Goal: Task Accomplishment & Management: Use online tool/utility

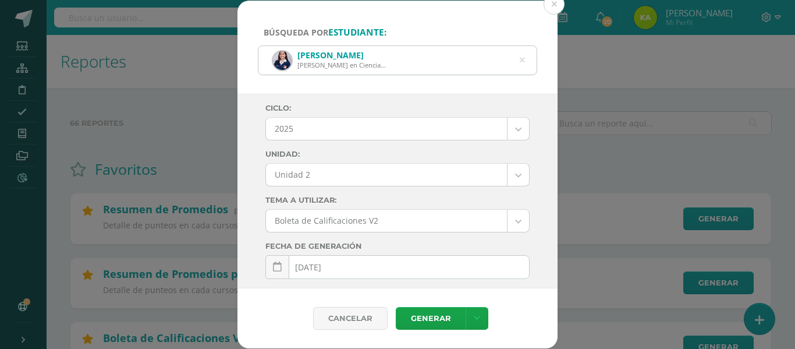
select select "6"
select select "Unidad 2"
select select "7"
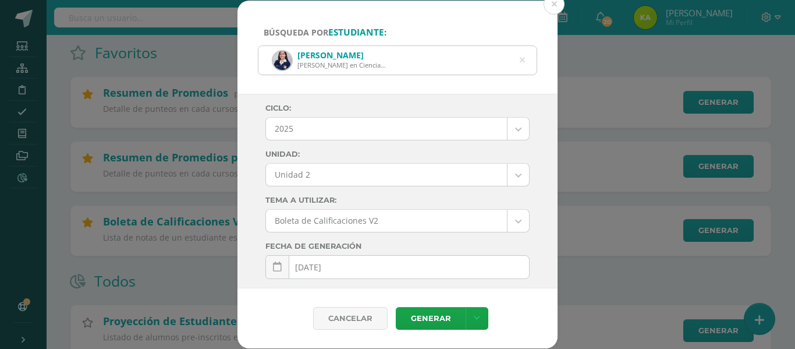
click at [488, 61] on div "[PERSON_NAME] [PERSON_NAME] en Ciencias y Letras 2019271" at bounding box center [397, 60] width 278 height 29
click at [524, 59] on icon at bounding box center [522, 60] width 5 height 30
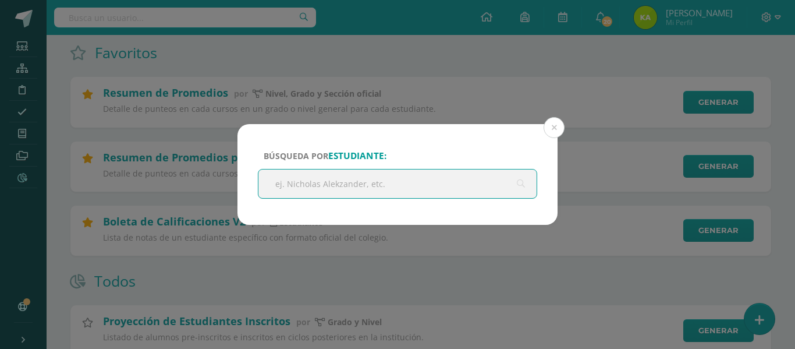
click at [305, 182] on input "text" at bounding box center [397, 183] width 278 height 29
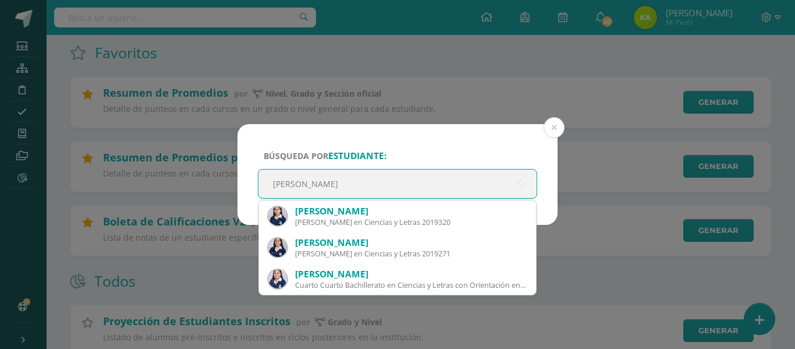
type input "[PERSON_NAME]"
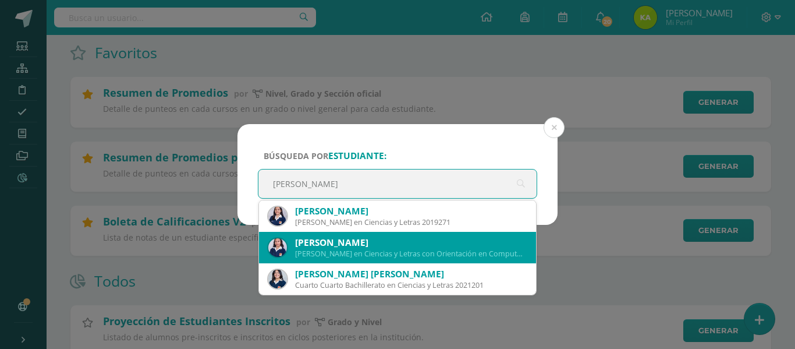
click at [317, 254] on div "[PERSON_NAME] en Ciencias y Letras con Orientación en Computación 2019289" at bounding box center [411, 254] width 232 height 10
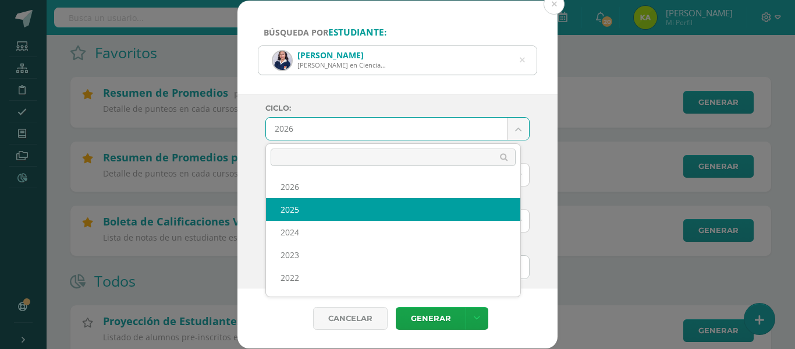
select select "6"
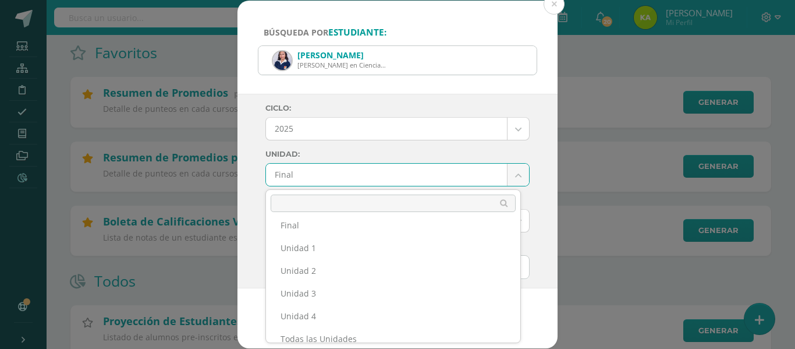
scroll to position [20, 0]
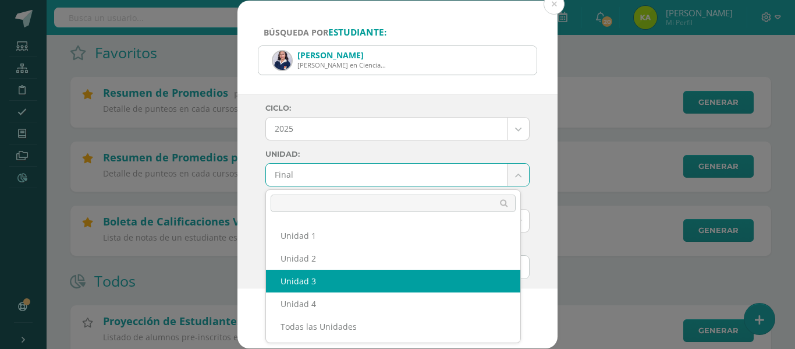
select select "Unidad 3"
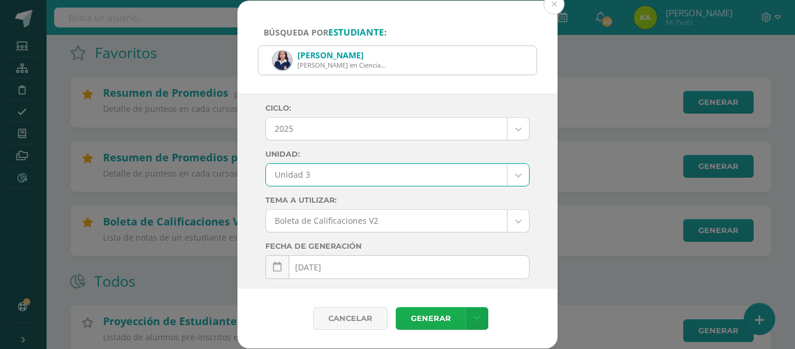
click at [440, 320] on link "Generar" at bounding box center [431, 318] width 70 height 23
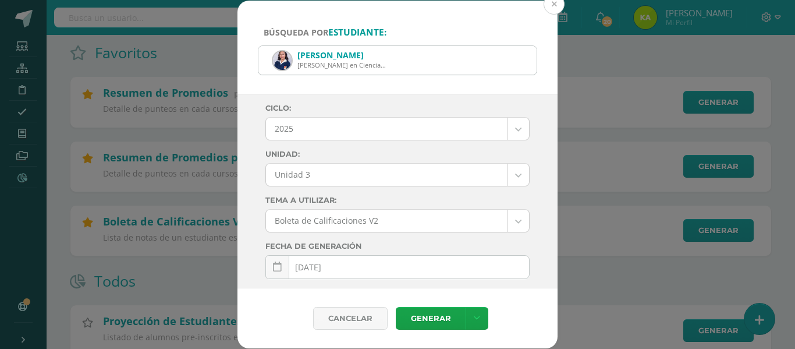
click at [551, 9] on button at bounding box center [554, 4] width 21 height 21
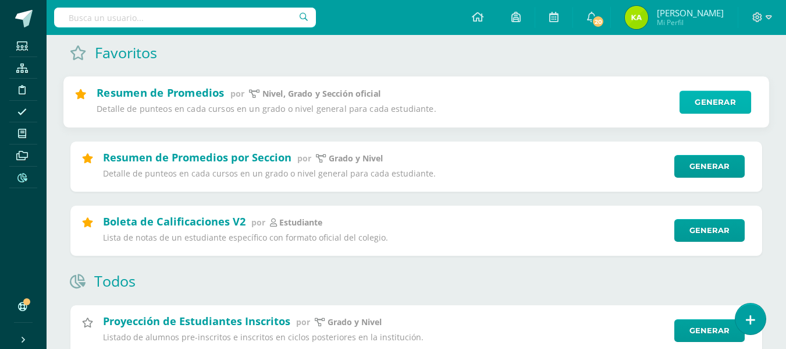
click at [709, 102] on link "Generar" at bounding box center [716, 102] width 72 height 23
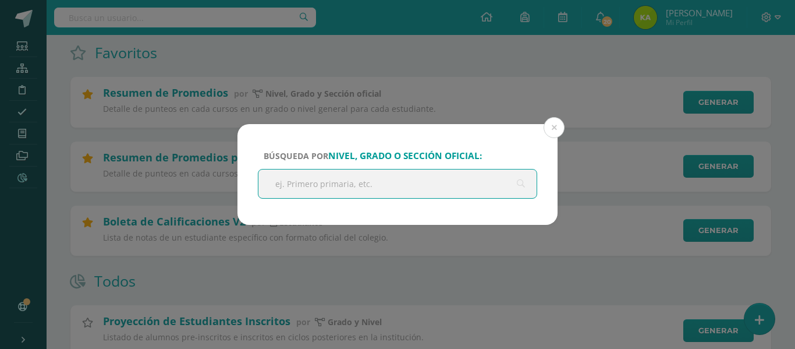
click at [418, 179] on input "text" at bounding box center [397, 183] width 278 height 29
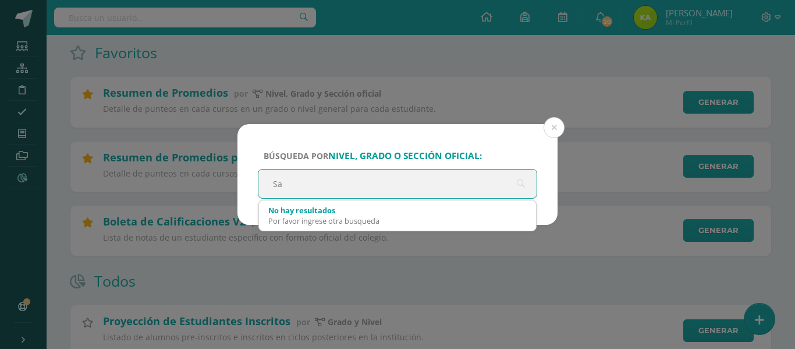
type input "S"
type input "[PERSON_NAME]"
click at [551, 123] on button at bounding box center [554, 127] width 21 height 21
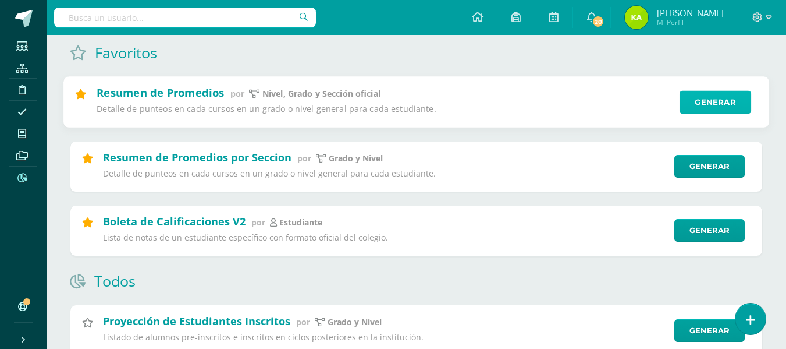
click at [708, 108] on link "Generar" at bounding box center [716, 102] width 72 height 23
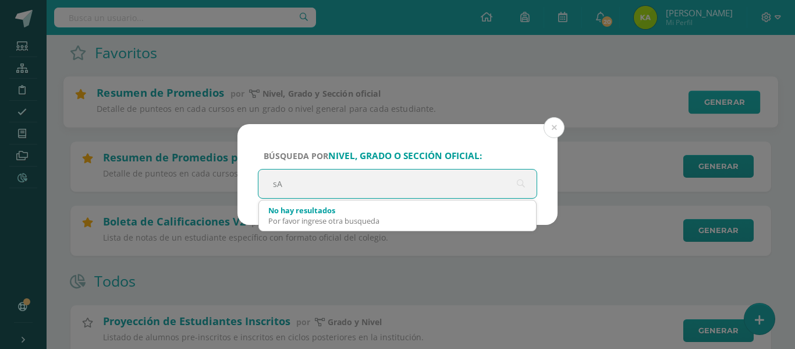
type input "s"
type input "S"
type input "[PERSON_NAME]"
click at [557, 130] on button at bounding box center [554, 127] width 21 height 21
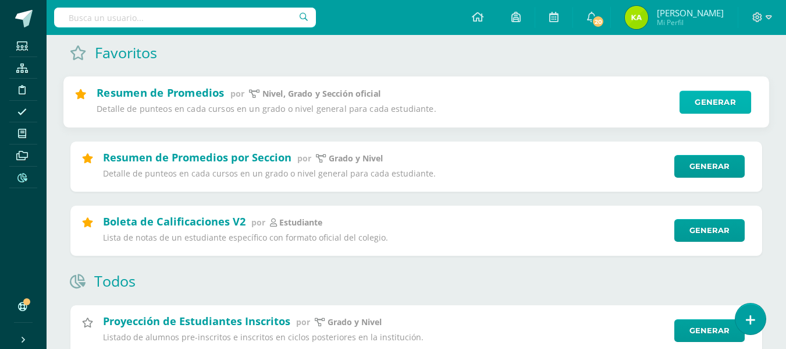
click at [692, 92] on link "Generar" at bounding box center [716, 102] width 72 height 23
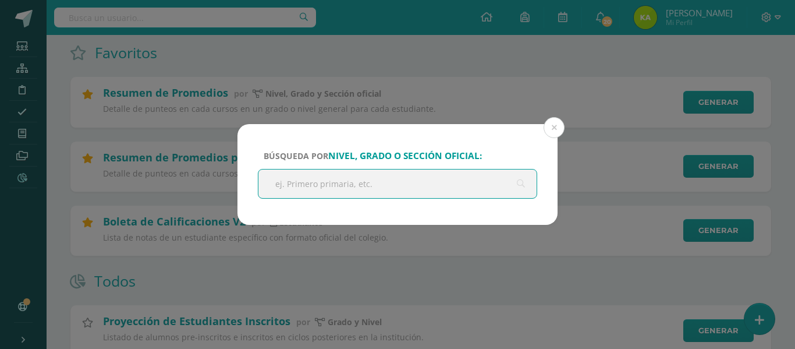
click at [375, 180] on input "text" at bounding box center [397, 183] width 278 height 29
click at [554, 131] on button at bounding box center [554, 127] width 21 height 21
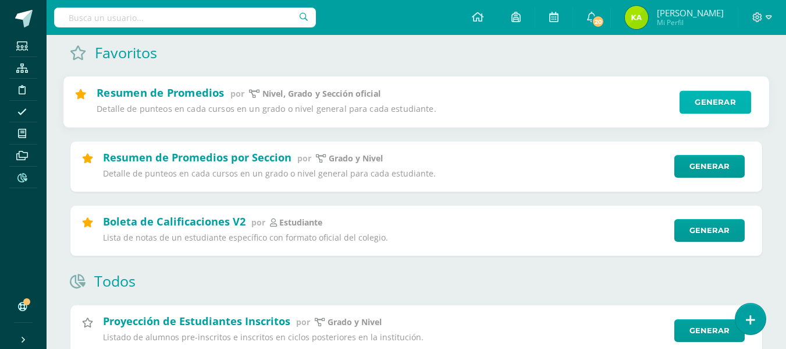
click at [709, 108] on link "Generar" at bounding box center [716, 102] width 72 height 23
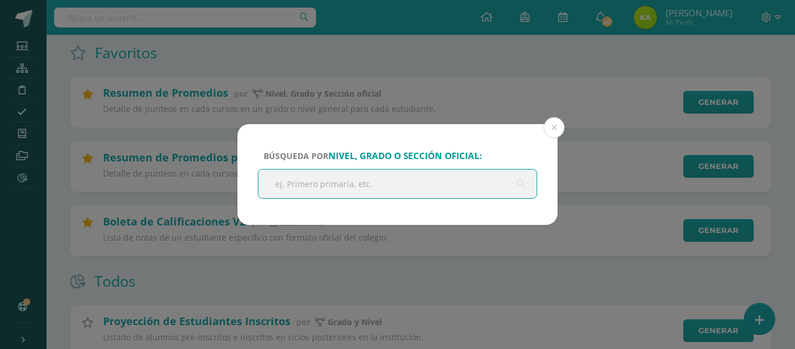
click at [327, 183] on input "text" at bounding box center [397, 183] width 278 height 29
type input "S"
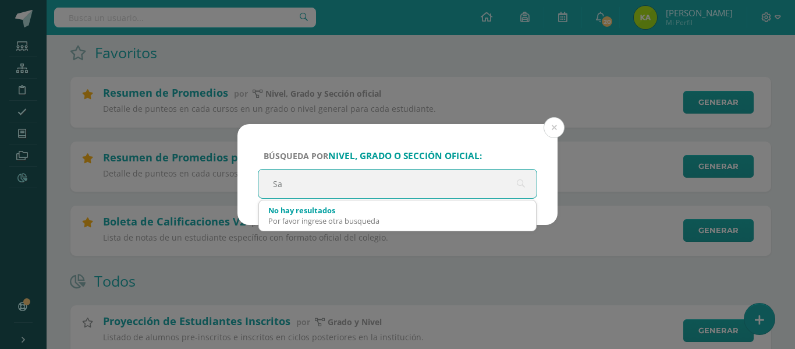
type input "S"
type input "A"
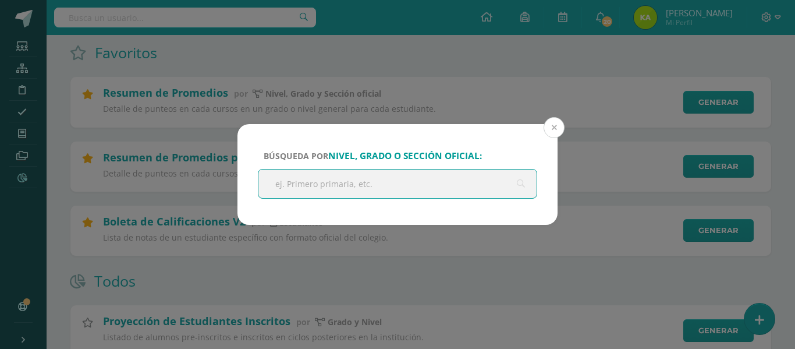
click at [557, 133] on button at bounding box center [554, 127] width 21 height 21
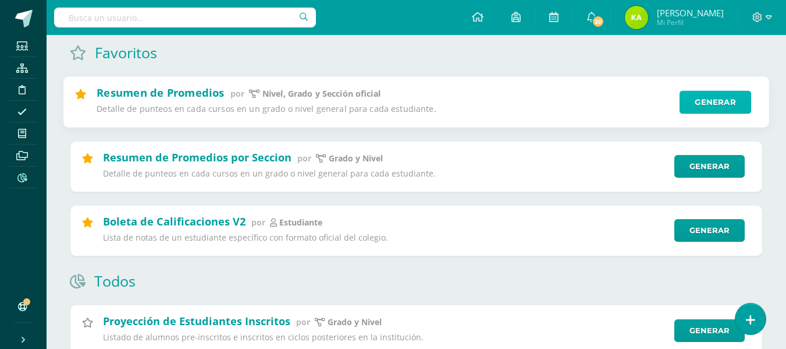
click at [691, 101] on link "Generar" at bounding box center [716, 102] width 72 height 23
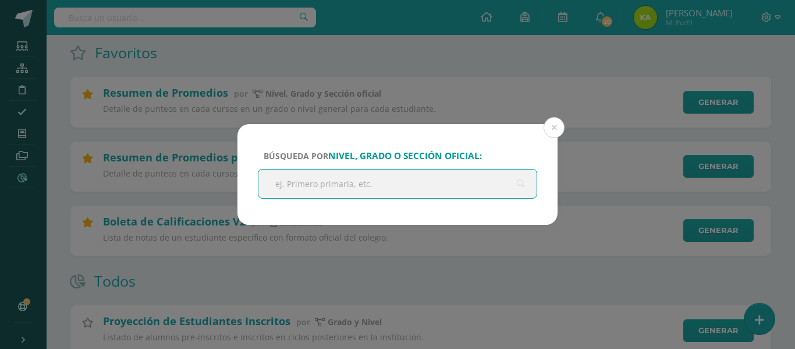
click at [324, 185] on input "text" at bounding box center [397, 183] width 278 height 29
type input "A"
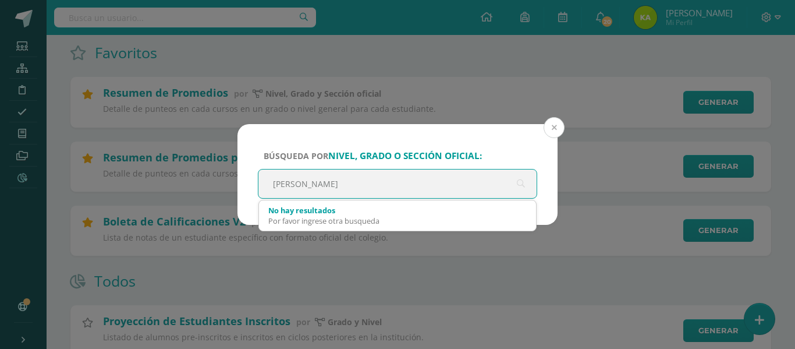
type input "[PERSON_NAME]"
click at [554, 127] on button at bounding box center [554, 127] width 21 height 21
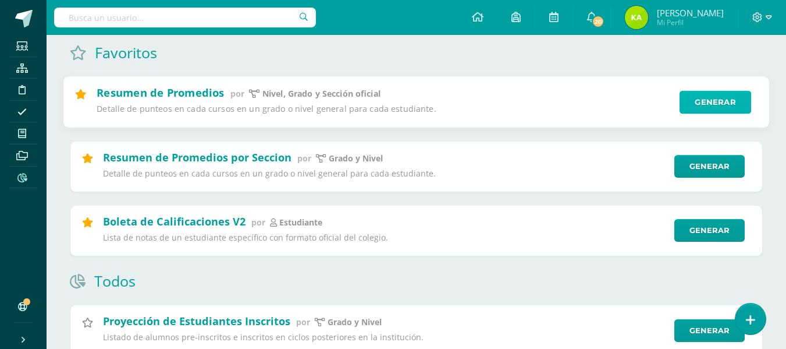
click at [687, 97] on link "Generar" at bounding box center [716, 102] width 72 height 23
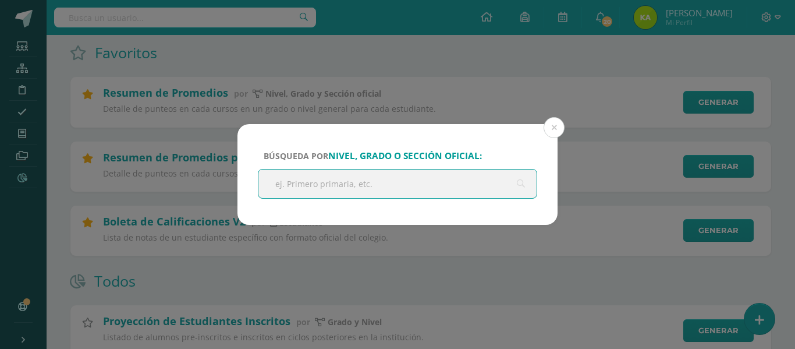
click at [291, 178] on input "text" at bounding box center [397, 183] width 278 height 29
type input "Quinto"
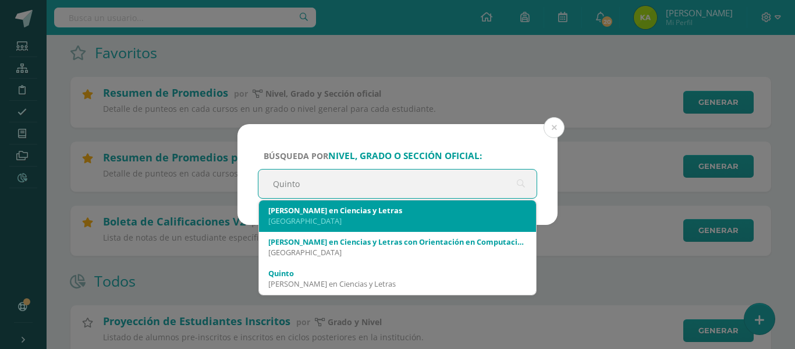
click at [332, 216] on div "[GEOGRAPHIC_DATA]" at bounding box center [397, 220] width 258 height 10
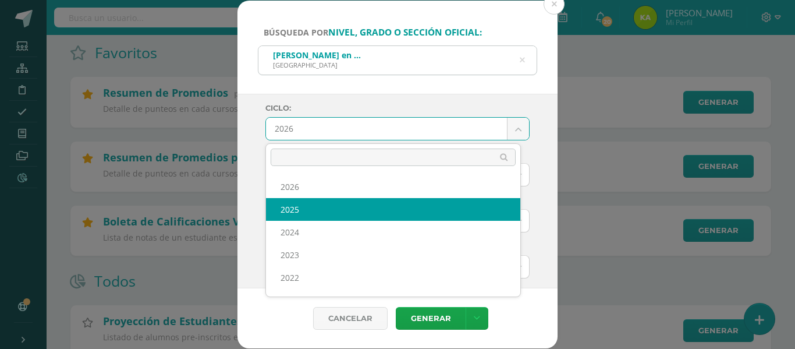
select select "6"
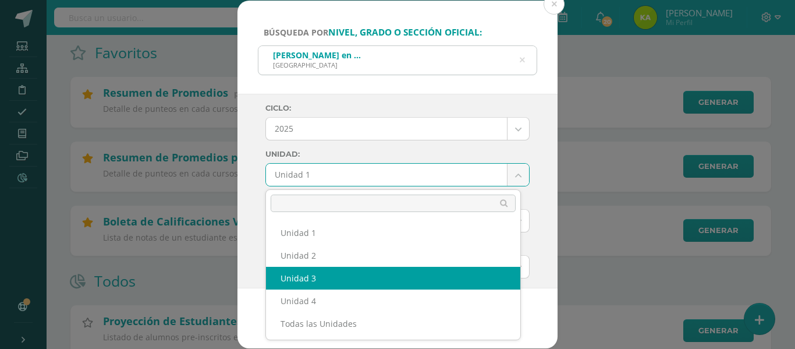
select select "Unidad 3"
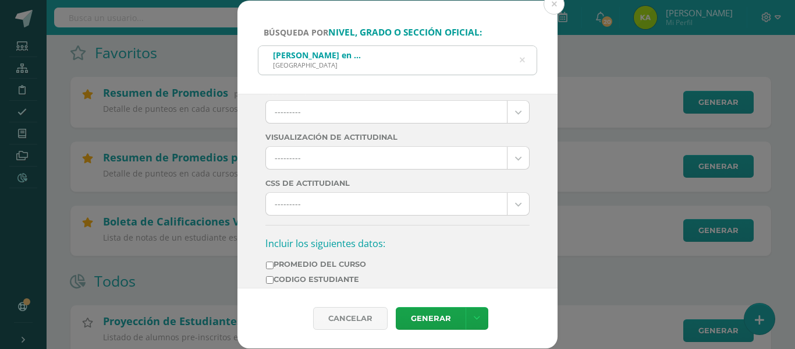
scroll to position [407, 0]
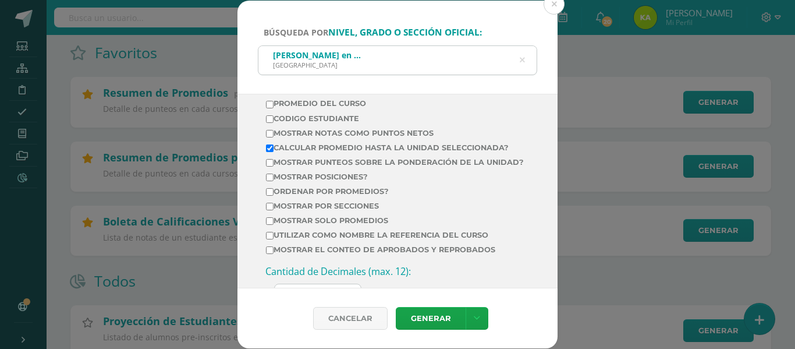
click at [266, 151] on input "Calcular promedio hasta la unidad seleccionada?" at bounding box center [270, 148] width 8 height 8
checkbox input "false"
drag, startPoint x: 275, startPoint y: 185, endPoint x: 278, endPoint y: 190, distance: 6.0
click at [274, 181] on label "Mostrar posiciones?" at bounding box center [395, 176] width 258 height 9
click at [269, 181] on input "Mostrar posiciones?" at bounding box center [270, 177] width 8 height 8
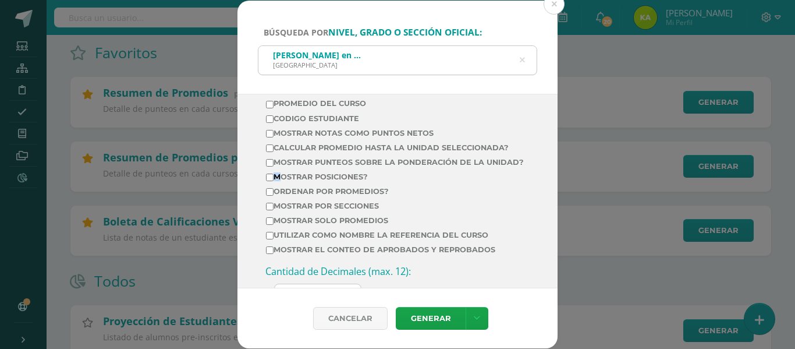
checkbox input "true"
click at [419, 317] on link "Generar" at bounding box center [431, 318] width 70 height 23
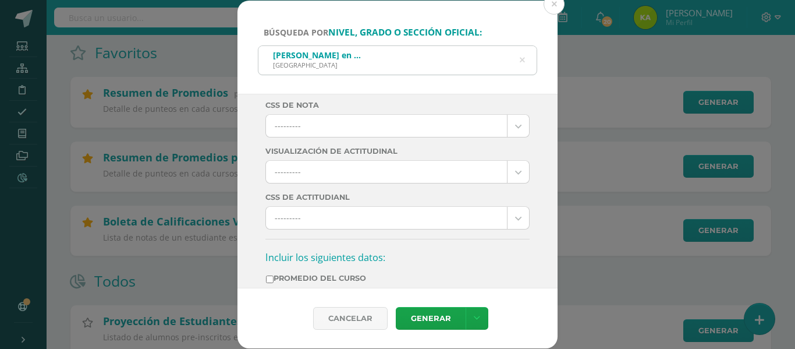
scroll to position [58, 0]
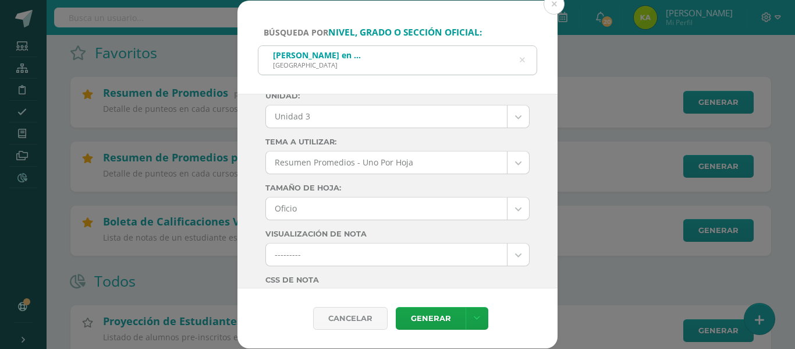
click at [514, 62] on div "[PERSON_NAME] en Ciencias y Letras [GEOGRAPHIC_DATA]" at bounding box center [397, 59] width 278 height 26
click at [524, 63] on div "[PERSON_NAME] en Ciencias y Letras [GEOGRAPHIC_DATA]" at bounding box center [397, 60] width 279 height 30
click at [520, 64] on icon at bounding box center [522, 60] width 5 height 30
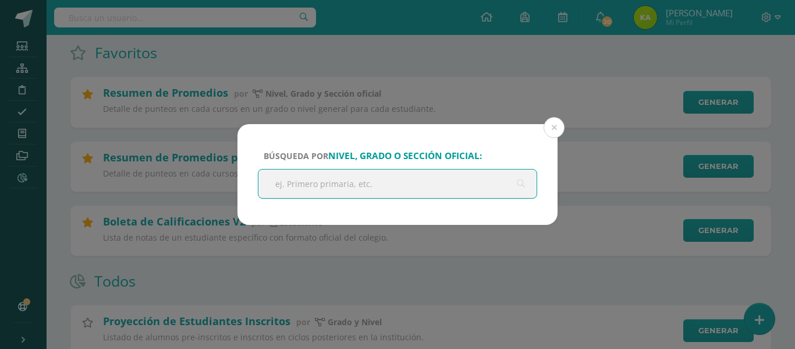
click at [386, 178] on input "text" at bounding box center [397, 183] width 278 height 29
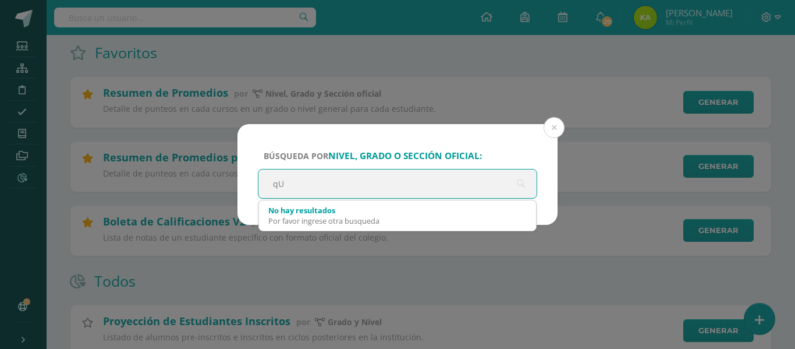
type input "q"
type input "Q"
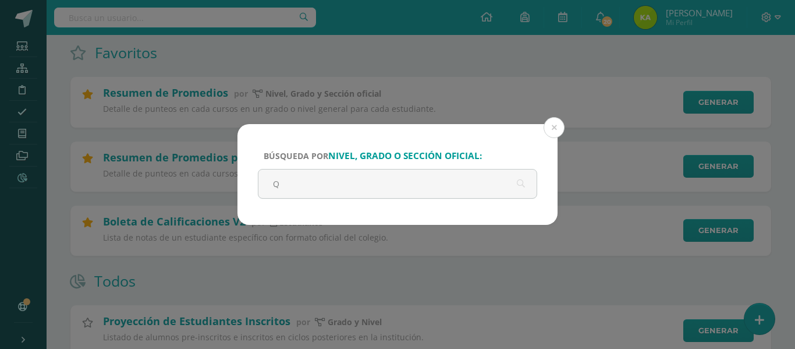
click at [544, 117] on button at bounding box center [554, 127] width 21 height 21
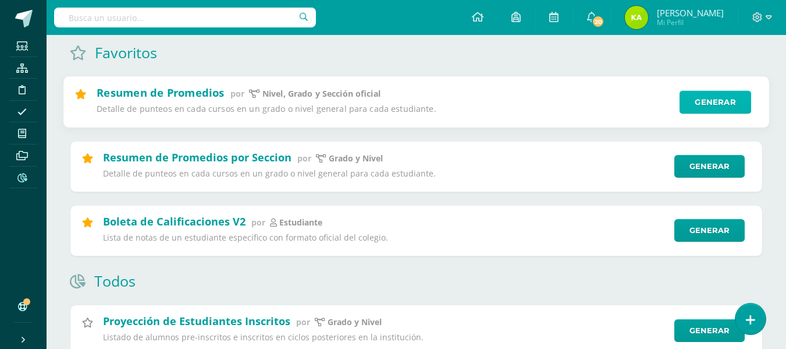
drag, startPoint x: 703, startPoint y: 100, endPoint x: 680, endPoint y: 116, distance: 28.8
click at [702, 100] on link "Generar" at bounding box center [716, 102] width 72 height 23
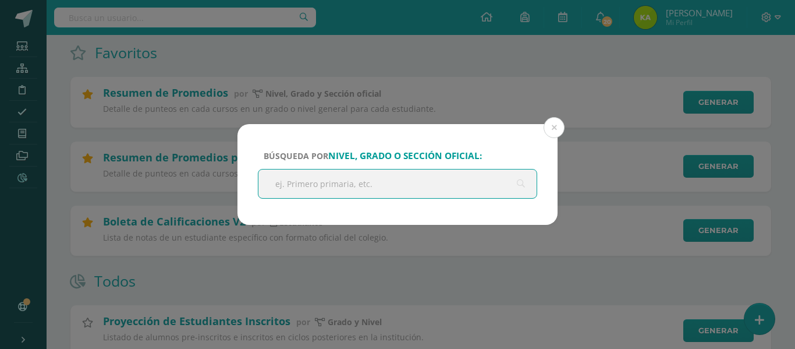
click at [336, 182] on input "text" at bounding box center [397, 183] width 278 height 29
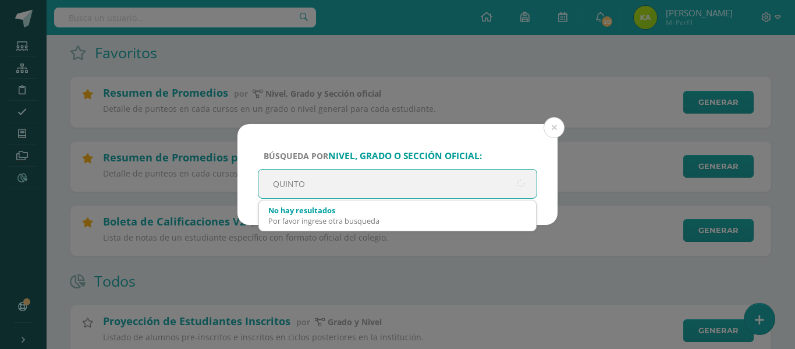
type input "QUINTO"
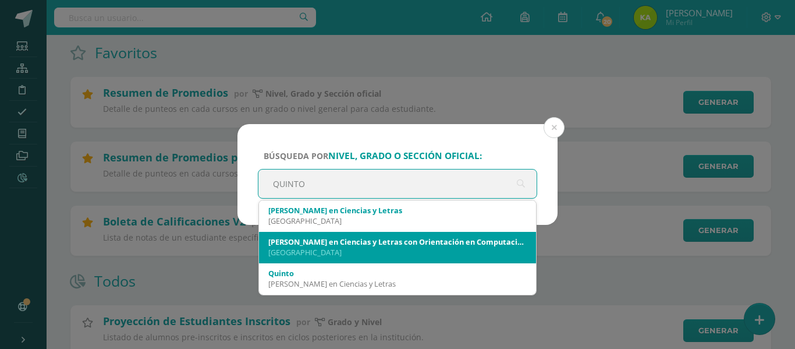
click at [406, 238] on div "[PERSON_NAME] en Ciencias y Letras con Orientación en Computación" at bounding box center [397, 241] width 258 height 10
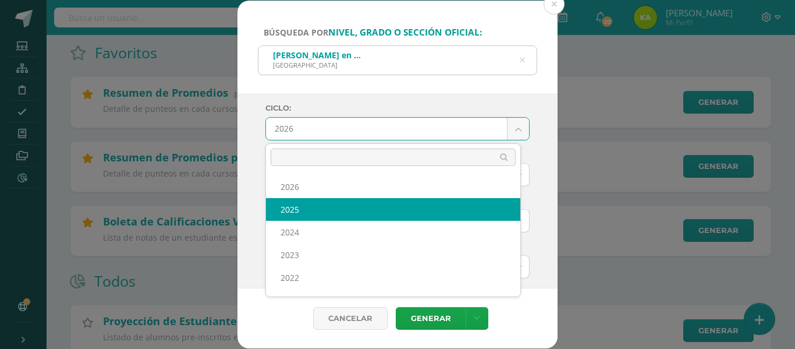
select select "6"
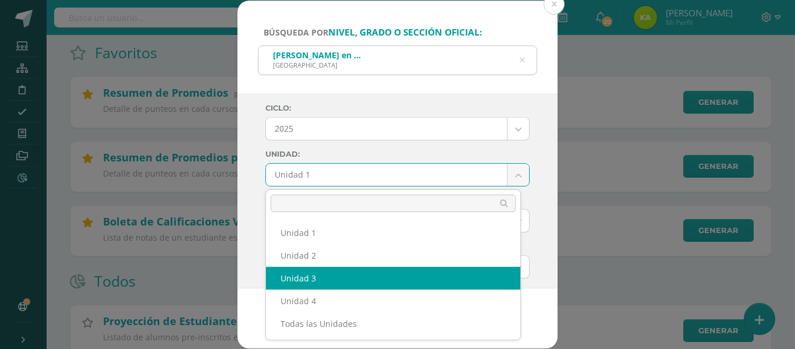
select select "Unidad 3"
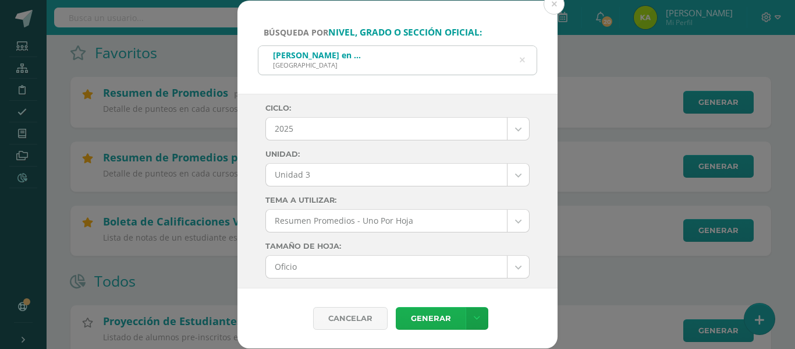
click at [438, 315] on link "Generar" at bounding box center [431, 318] width 70 height 23
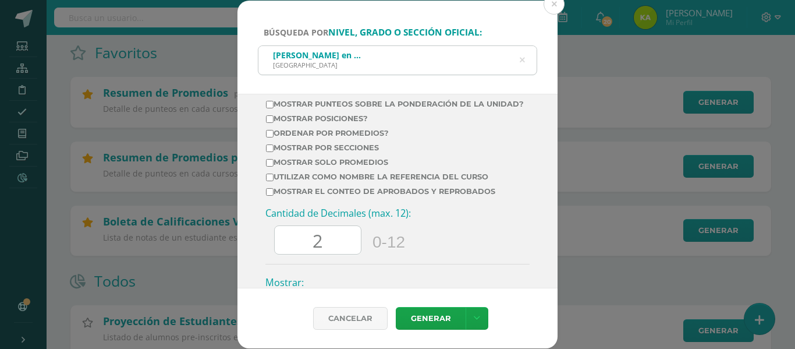
scroll to position [407, 0]
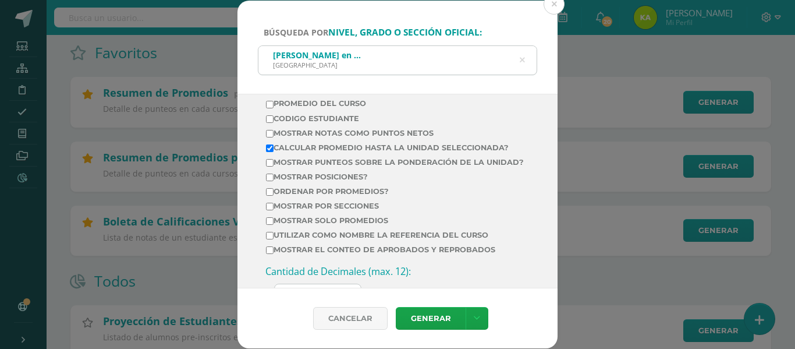
click at [287, 181] on label "Mostrar posiciones?" at bounding box center [395, 176] width 258 height 9
click at [274, 181] on input "Mostrar posiciones?" at bounding box center [270, 177] width 8 height 8
checkbox input "true"
click at [271, 150] on input "Calcular promedio hasta la unidad seleccionada?" at bounding box center [270, 148] width 8 height 8
checkbox input "false"
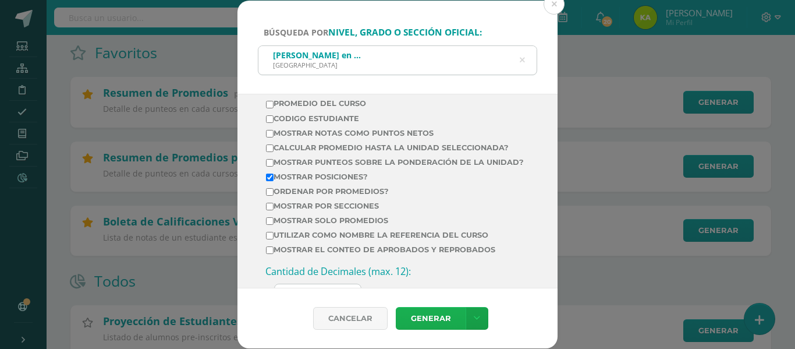
click at [418, 318] on link "Generar" at bounding box center [431, 318] width 70 height 23
